Goal: Information Seeking & Learning: Learn about a topic

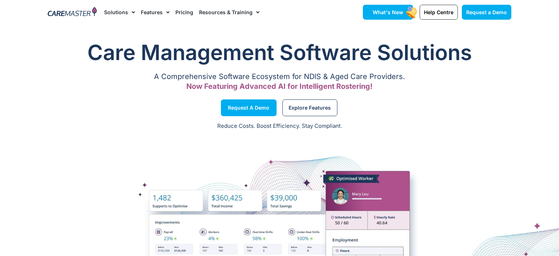
click at [409, 15] on rect at bounding box center [411, 12] width 13 height 14
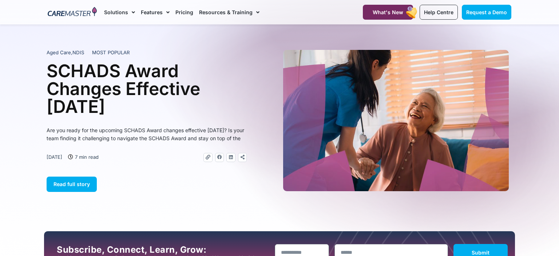
drag, startPoint x: 50, startPoint y: 65, endPoint x: 190, endPoint y: 104, distance: 146.0
click at [190, 104] on h1 "SCHADS Award Changes Effective 1 January 2025" at bounding box center [147, 89] width 200 height 54
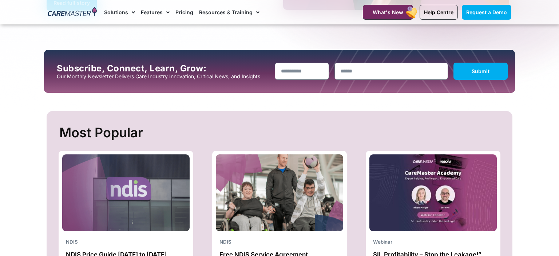
scroll to position [154, 0]
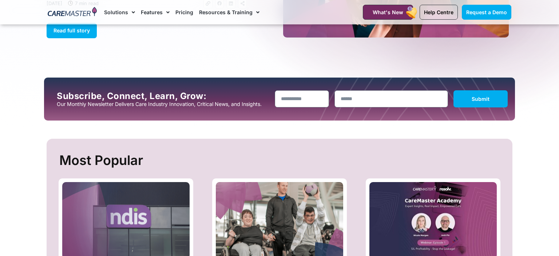
click at [112, 11] on link "Solutions" at bounding box center [119, 12] width 31 height 24
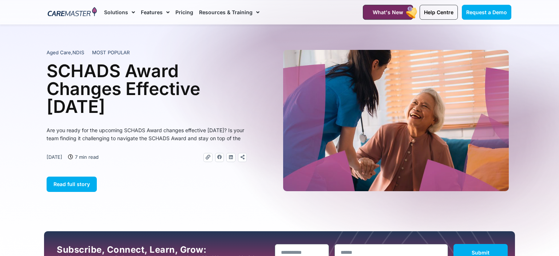
scroll to position [0, 0]
click at [112, 11] on link "Solutions" at bounding box center [119, 12] width 31 height 24
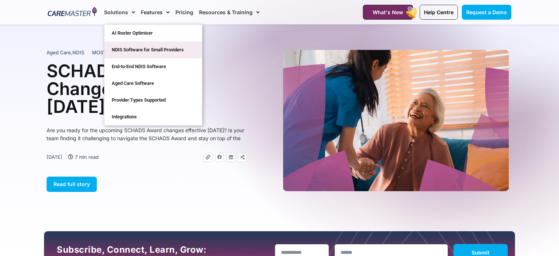
click at [125, 52] on link "NDIS Software for Small Providers" at bounding box center [154, 50] width 98 height 17
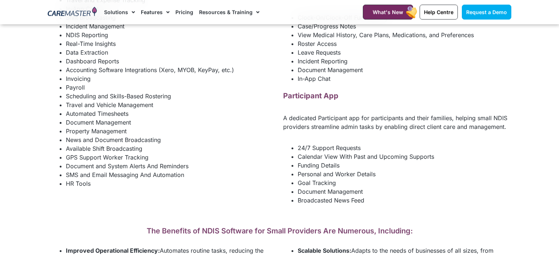
scroll to position [1077, 0]
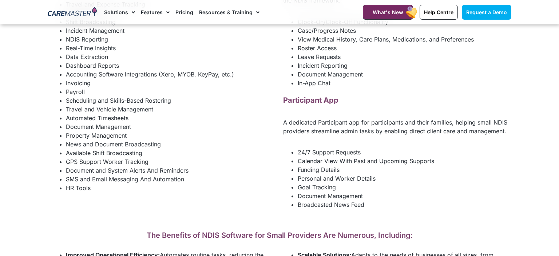
click at [232, 149] on li "News and Document Broadcasting" at bounding box center [171, 144] width 210 height 9
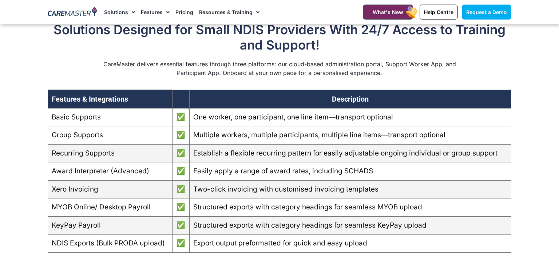
scroll to position [577, 0]
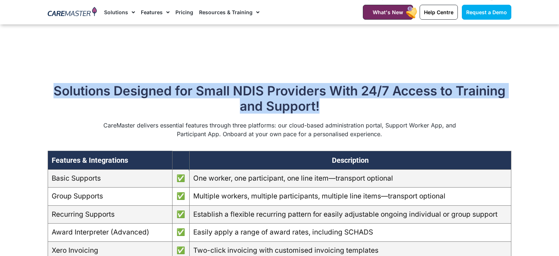
drag, startPoint x: 297, startPoint y: 117, endPoint x: 50, endPoint y: 100, distance: 248.2
click at [50, 100] on h2 "Solutions Designed for Small NDIS Providers With 24/7 Access to Training and Su…" at bounding box center [280, 98] width 464 height 31
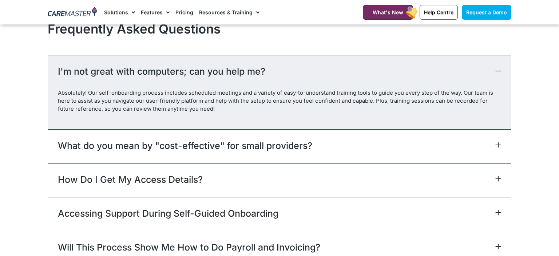
scroll to position [3346, 0]
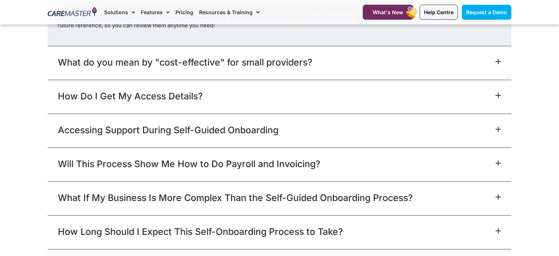
click at [503, 64] on div "What do you mean by "cost-effective" for small providers?" at bounding box center [280, 63] width 464 height 34
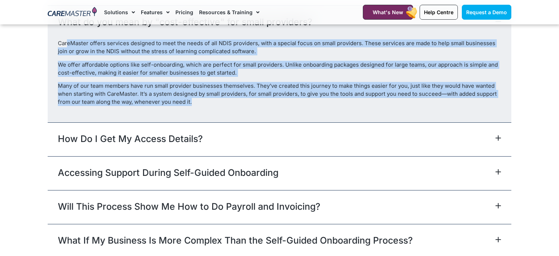
drag, startPoint x: 66, startPoint y: 46, endPoint x: 199, endPoint y: 108, distance: 146.5
click at [198, 108] on div "CareMaster offers services designed to meet the needs of all NDIS providers, wi…" at bounding box center [280, 80] width 464 height 83
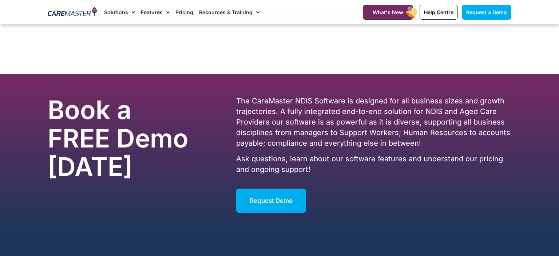
scroll to position [3866, 0]
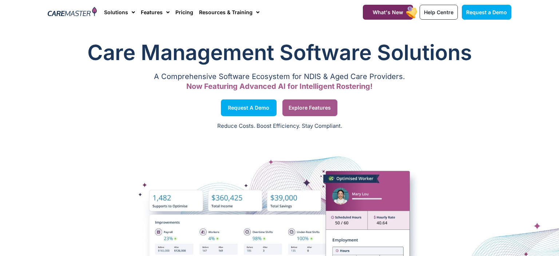
click at [311, 109] on span "Explore Features" at bounding box center [310, 108] width 42 height 4
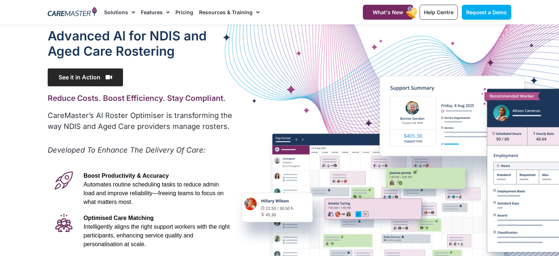
click at [104, 75] on span "See it in Action" at bounding box center [85, 77] width 75 height 18
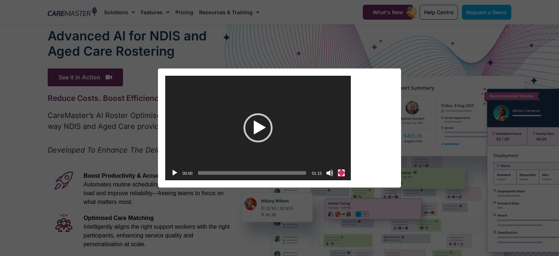
click at [342, 170] on button "Fullscreen" at bounding box center [341, 172] width 7 height 7
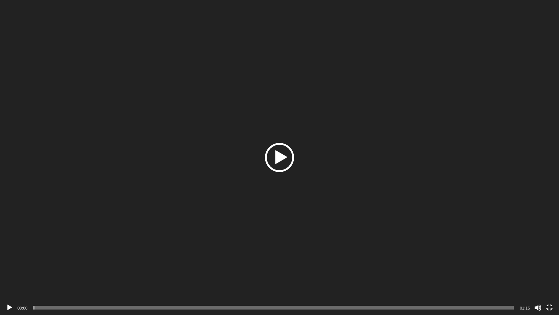
click at [280, 149] on div "Play" at bounding box center [279, 157] width 29 height 29
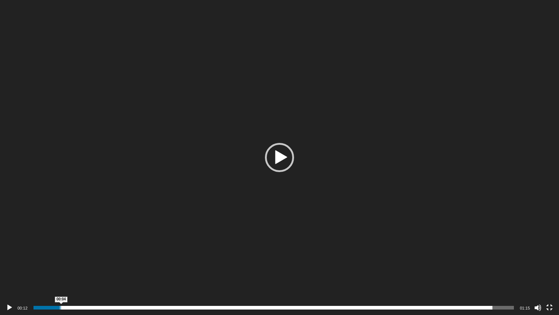
drag, startPoint x: 83, startPoint y: 309, endPoint x: 31, endPoint y: 302, distance: 52.2
click at [31, 256] on div "00:12 00:04 01:15 Use Up/Down Arrow keys to increase or decrease volume." at bounding box center [279, 307] width 559 height 15
click at [13, 256] on button "Pause" at bounding box center [9, 307] width 7 height 7
click at [13, 256] on button "Play" at bounding box center [9, 307] width 7 height 7
click at [324, 253] on video "[URL][DOMAIN_NAME]" at bounding box center [279, 157] width 559 height 315
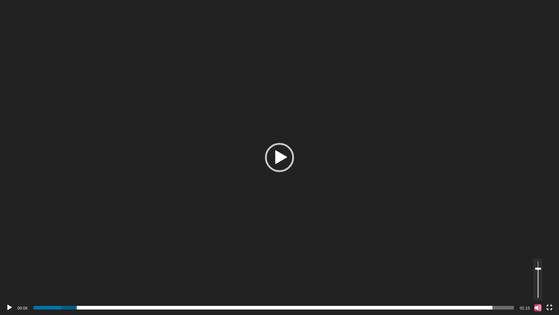
click at [540, 256] on button "Mute" at bounding box center [538, 307] width 7 height 7
click at [539, 256] on button "Unmute" at bounding box center [538, 307] width 7 height 7
click at [496, 161] on div "Video Player" at bounding box center [279, 157] width 559 height 315
click at [546, 256] on button "Fullscreen" at bounding box center [549, 307] width 7 height 7
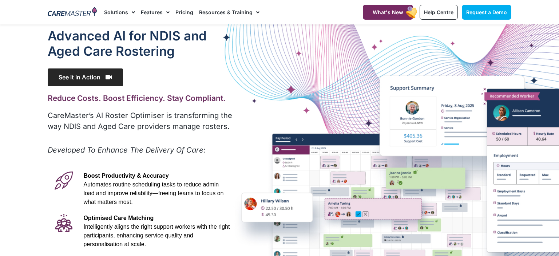
click at [76, 70] on span "See it in Action" at bounding box center [85, 77] width 75 height 18
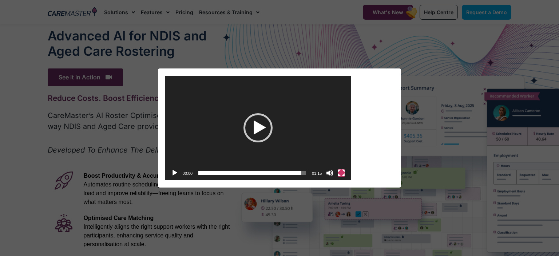
click at [342, 171] on button "Fullscreen" at bounding box center [341, 172] width 7 height 7
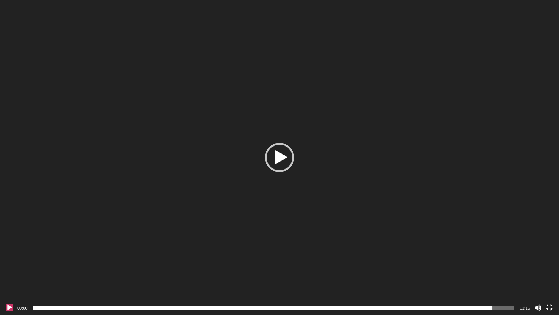
click at [11, 256] on button "Play" at bounding box center [9, 307] width 7 height 7
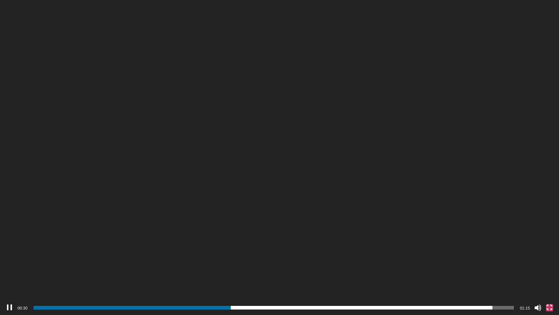
click at [548, 256] on button "Fullscreen" at bounding box center [549, 307] width 7 height 7
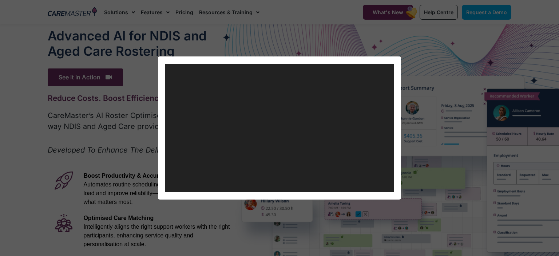
click at [435, 155] on div "Video Player [URL][DOMAIN_NAME] 00:33 00:55 01:15 Use Up/Down Arrow keys to inc…" at bounding box center [280, 127] width 554 height 143
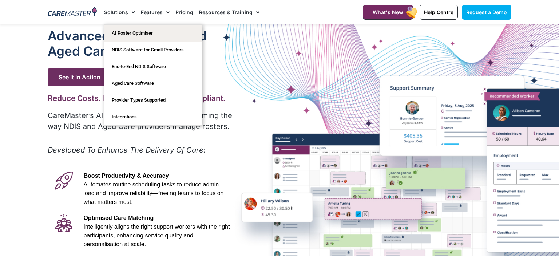
click at [120, 11] on link "Solutions" at bounding box center [119, 12] width 31 height 24
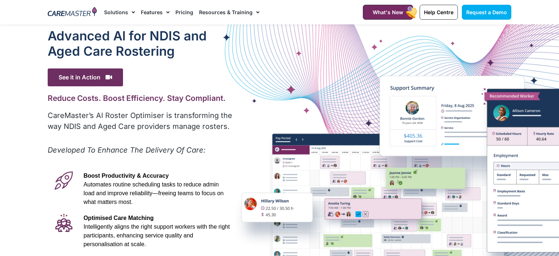
click at [122, 11] on link "Solutions" at bounding box center [119, 12] width 31 height 24
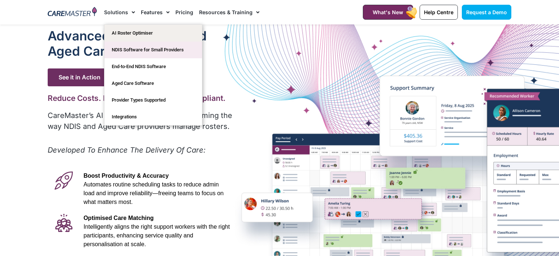
click at [135, 49] on link "NDIS Software for Small Providers" at bounding box center [154, 50] width 98 height 17
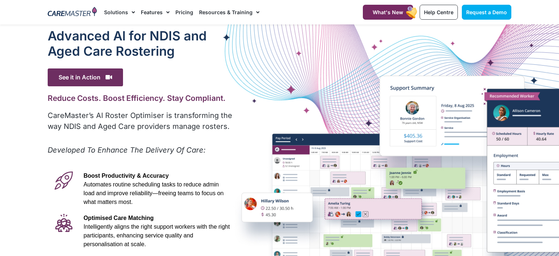
scroll to position [154, 0]
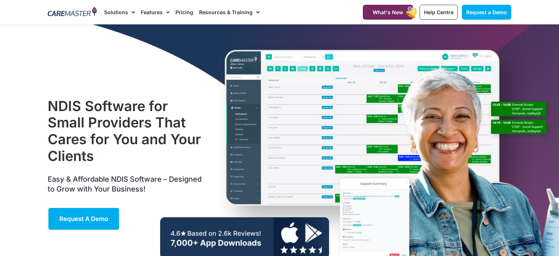
click at [305, 120] on div "NDIS Software for Small Providers That Cares for You and Your Clients Easy & Af…" at bounding box center [279, 164] width 471 height 280
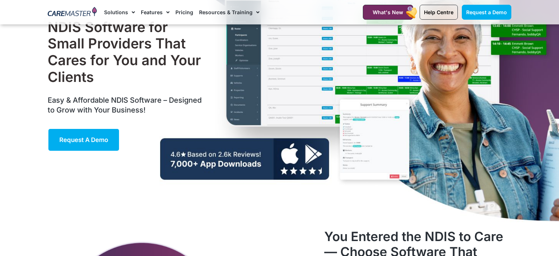
scroll to position [77, 0]
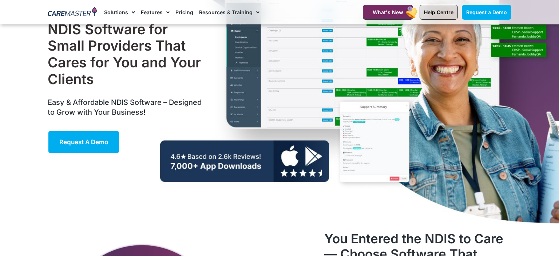
click at [431, 9] on link "Help Centre" at bounding box center [439, 12] width 38 height 15
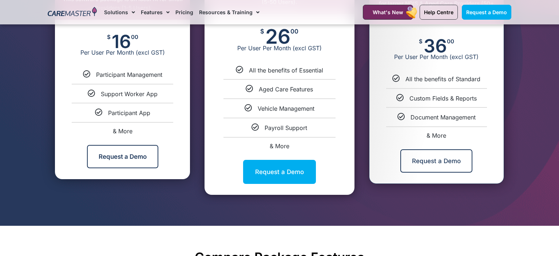
scroll to position [461, 0]
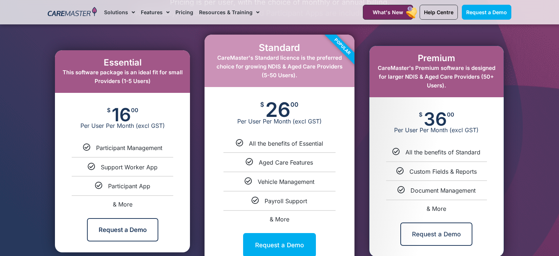
click at [118, 205] on span "& More" at bounding box center [123, 204] width 20 height 7
select select "***"
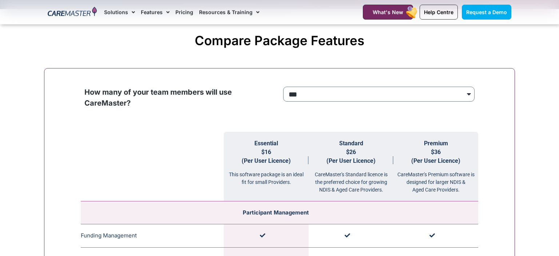
scroll to position [731, 0]
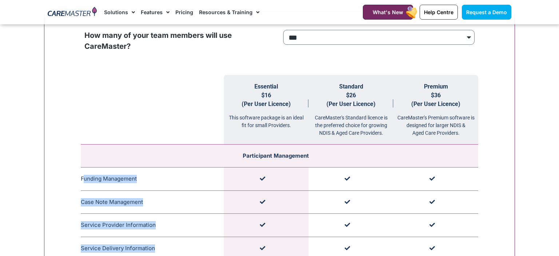
drag, startPoint x: 83, startPoint y: 181, endPoint x: 462, endPoint y: 251, distance: 385.7
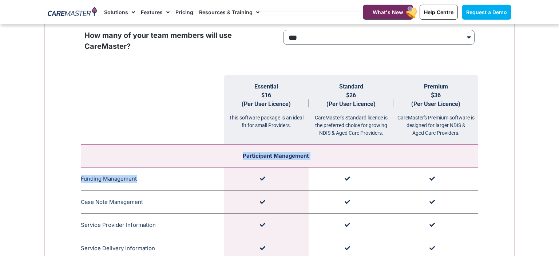
drag, startPoint x: 231, startPoint y: 147, endPoint x: 345, endPoint y: 167, distance: 115.4
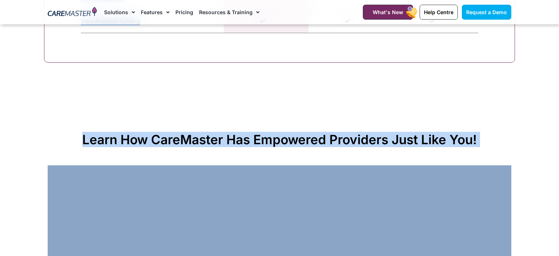
scroll to position [2266, 0]
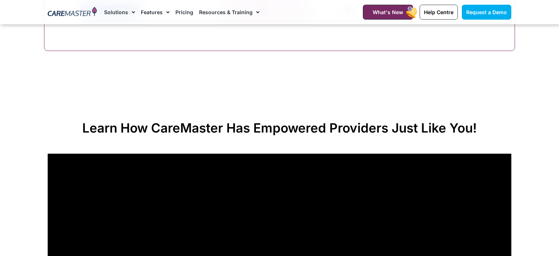
drag, startPoint x: 254, startPoint y: 94, endPoint x: 384, endPoint y: 48, distance: 138.0
copy table "Essential $16 (Per User Licence) This software package is an ideal fit for smal…"
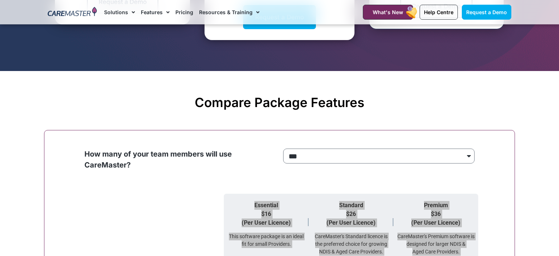
scroll to position [843, 0]
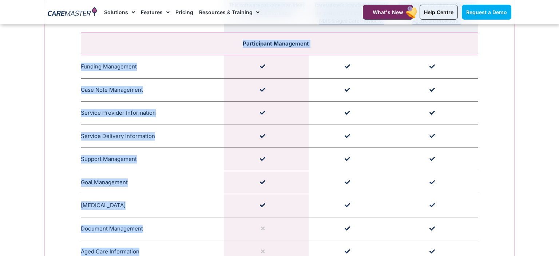
click at [339, 169] on td at bounding box center [351, 159] width 85 height 23
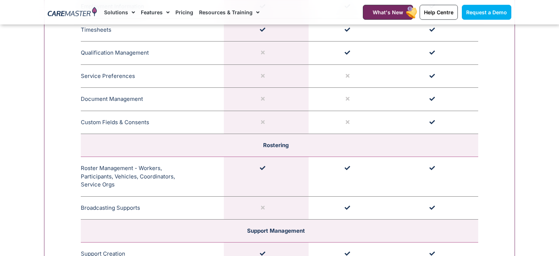
scroll to position [997, 0]
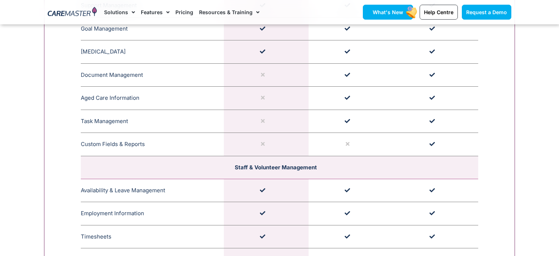
click at [398, 14] on span "What's New" at bounding box center [388, 12] width 31 height 6
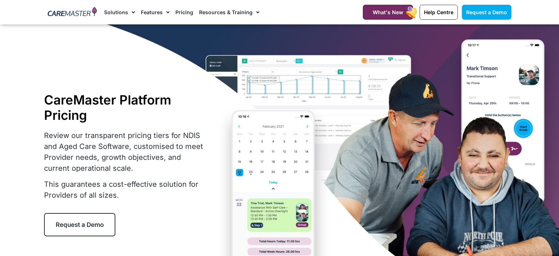
select select "***"
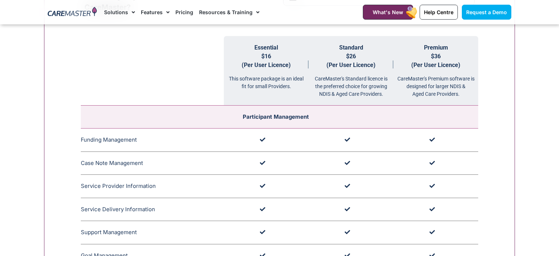
scroll to position [766, 0]
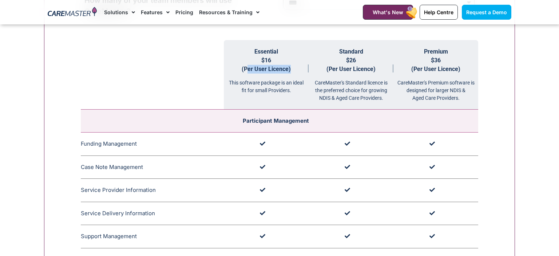
drag, startPoint x: 243, startPoint y: 76, endPoint x: 289, endPoint y: 74, distance: 45.9
click at [289, 72] on span "$16 (Per User Licence)" at bounding box center [266, 65] width 49 height 16
click at [273, 66] on th "Essential $16 (Per User Licence) This software package is an ideal fit for smal…" at bounding box center [266, 75] width 85 height 70
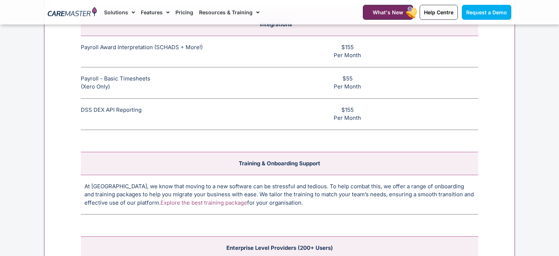
scroll to position [2725, 0]
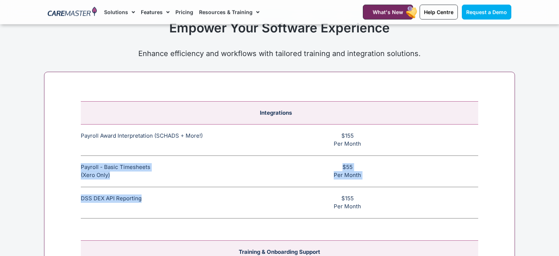
drag, startPoint x: 81, startPoint y: 164, endPoint x: 103, endPoint y: 143, distance: 30.4
click at [150, 197] on div "Integrations Payroll Award Interpretation (SCHADS + More!) The SCHADS Award int…" at bounding box center [279, 249] width 471 height 354
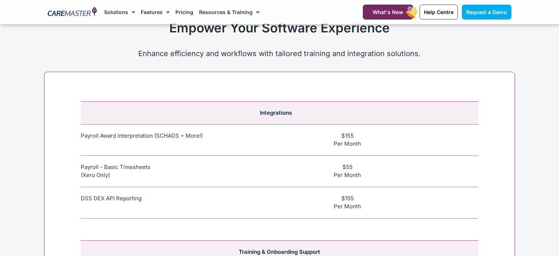
click at [83, 134] on td "Payroll Award Interpretation (SCHADS + More!) The SCHADS Award interpretation e…" at bounding box center [152, 139] width 143 height 31
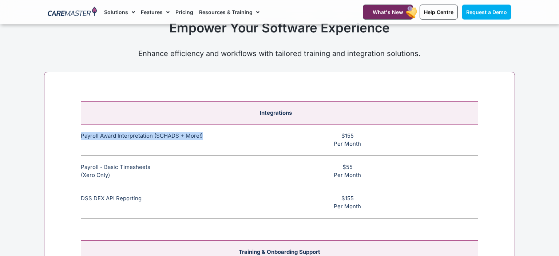
drag, startPoint x: 79, startPoint y: 132, endPoint x: 215, endPoint y: 131, distance: 135.1
click at [210, 130] on div "Integrations Payroll Award Interpretation (SCHADS + More!) The SCHADS Award int…" at bounding box center [279, 249] width 471 height 354
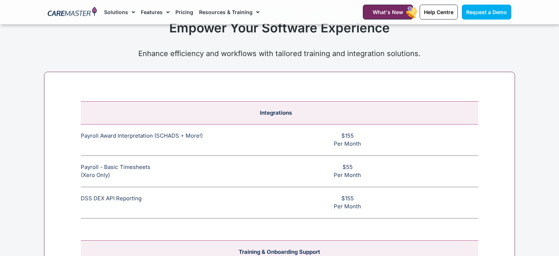
click at [232, 141] on td "$155 Per Month" at bounding box center [351, 139] width 255 height 31
drag, startPoint x: 79, startPoint y: 129, endPoint x: 373, endPoint y: 139, distance: 294.1
click at [373, 139] on div "Integrations Payroll Award Interpretation (SCHADS + More!) The SCHADS Award int…" at bounding box center [279, 249] width 471 height 354
copy tr "Payroll Award Interpretation (SCHADS + More!) The SCHADS Award interpretation e…"
drag, startPoint x: 81, startPoint y: 164, endPoint x: 373, endPoint y: 205, distance: 295.1
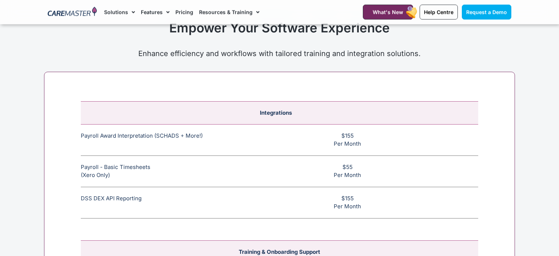
click at [373, 205] on tbody "Integrations Payroll Award Interpretation (SCHADS + More!) The SCHADS Award int…" at bounding box center [280, 159] width 398 height 117
copy tbody "Payroll - Basic Timesheets (Xero Only) The basic payroll feature allows timeshe…"
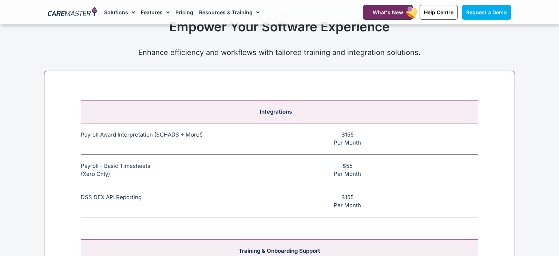
scroll to position [2917, 0]
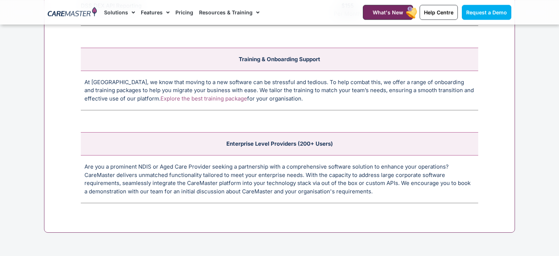
drag, startPoint x: 99, startPoint y: 76, endPoint x: 292, endPoint y: 99, distance: 194.1
click at [292, 99] on td "At CareMaster, we know that moving to a new software can be stressful and tedio…" at bounding box center [280, 91] width 398 height 40
click at [297, 95] on td "At CareMaster, we know that moving to a new software can be stressful and tedio…" at bounding box center [280, 91] width 398 height 40
click at [179, 95] on link "Explore the best training package" at bounding box center [204, 98] width 87 height 7
click at [181, 95] on link "Explore the best training package" at bounding box center [204, 98] width 87 height 7
